Goal: Information Seeking & Learning: Find specific fact

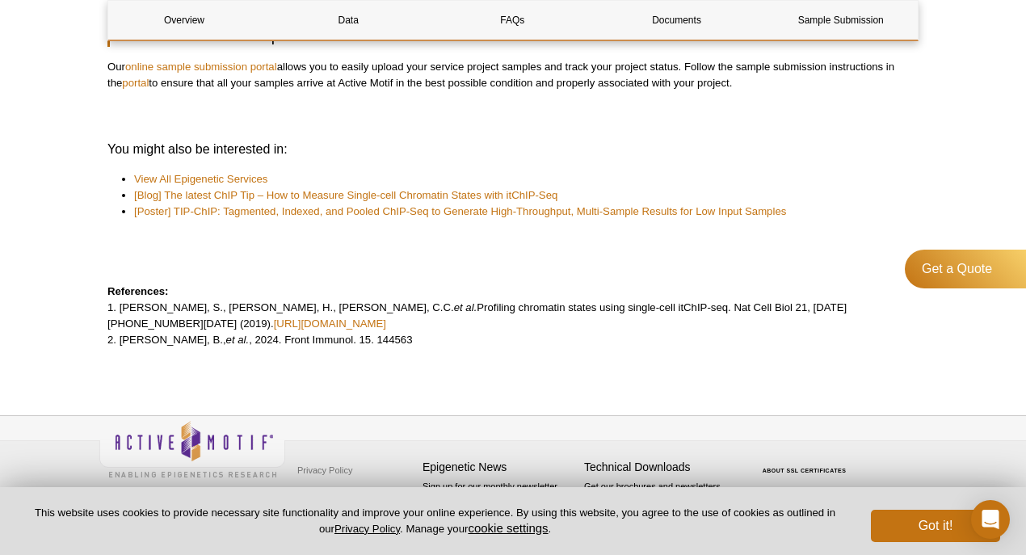
click at [506, 323] on p "References: 1. [PERSON_NAME], S., [PERSON_NAME], [PERSON_NAME], [PERSON_NAME], …" at bounding box center [512, 316] width 811 height 65
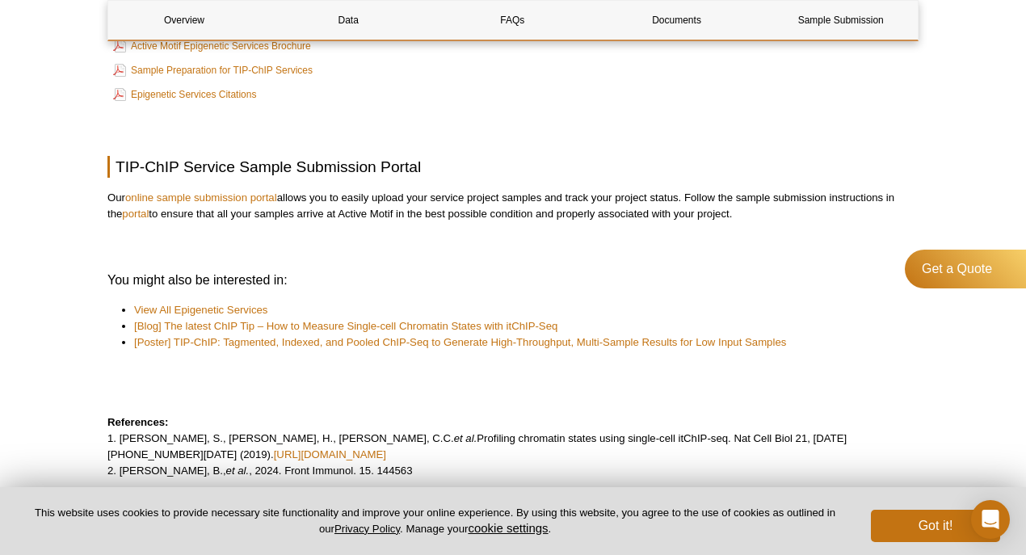
scroll to position [4346, 0]
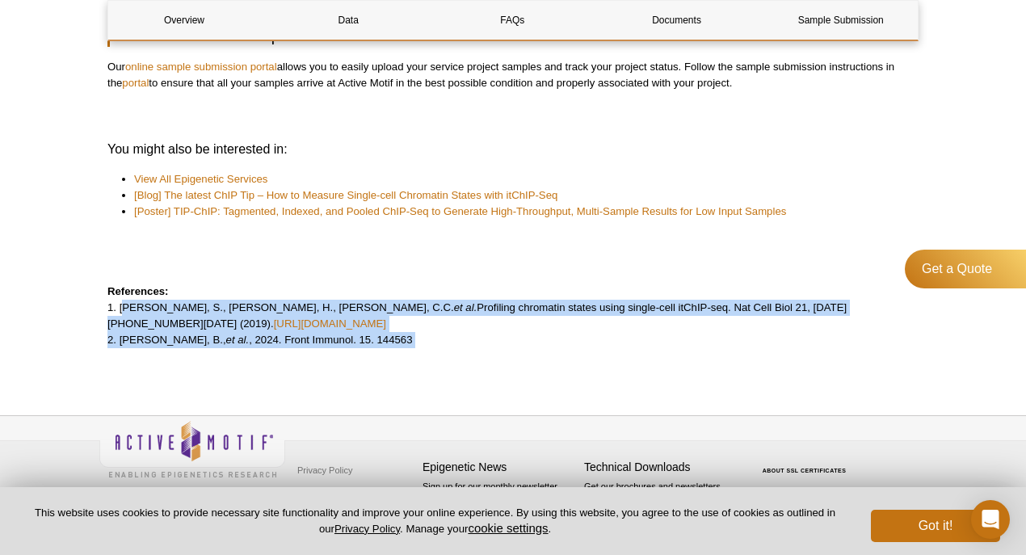
drag, startPoint x: 120, startPoint y: 322, endPoint x: 905, endPoint y: 326, distance: 785.4
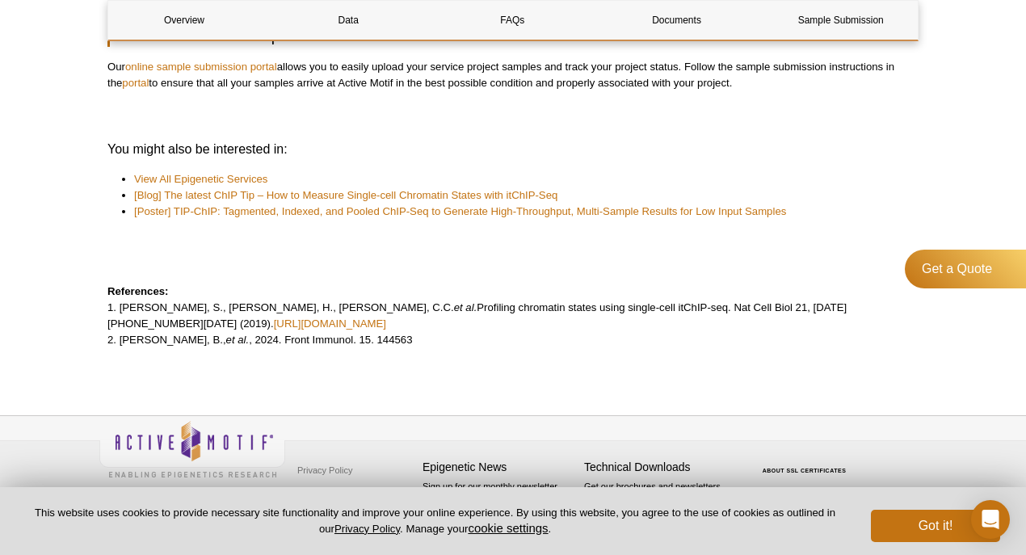
drag, startPoint x: 546, startPoint y: 377, endPoint x: 411, endPoint y: 354, distance: 136.8
drag, startPoint x: 118, startPoint y: 319, endPoint x: 898, endPoint y: 320, distance: 780.5
click at [898, 320] on p "References: 1. [PERSON_NAME], S., [PERSON_NAME], [PERSON_NAME], [PERSON_NAME], …" at bounding box center [512, 316] width 811 height 65
copy p "Ai, S., [PERSON_NAME], [PERSON_NAME], [PERSON_NAME], [PERSON_NAME] al. Profilin…"
